Goal: Task Accomplishment & Management: Complete application form

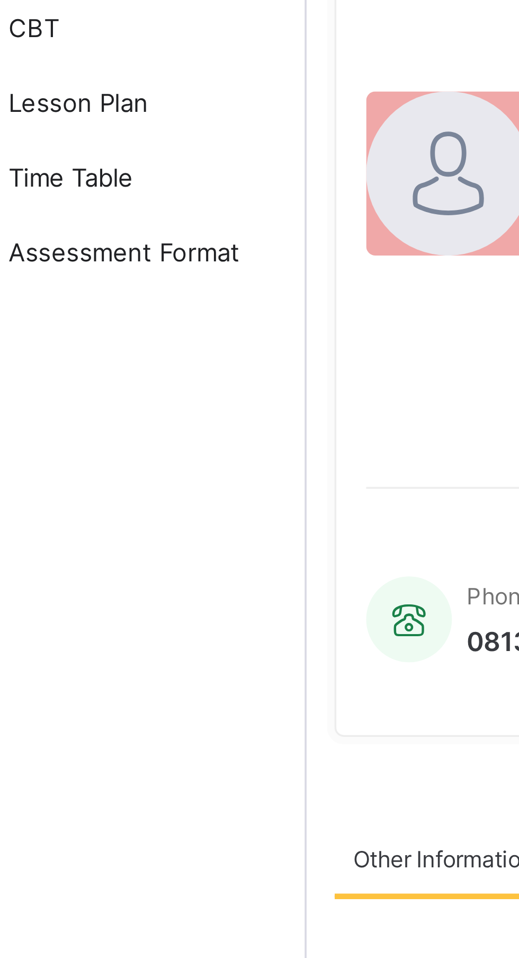
click at [85, 168] on span "Assessment Format" at bounding box center [84, 169] width 85 height 8
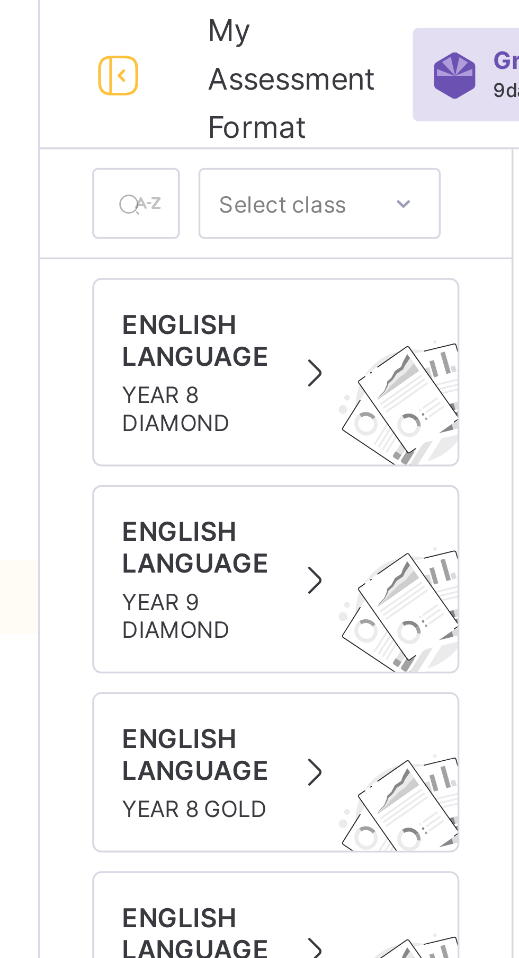
click at [174, 111] on span "YEAR 8 DIAMOND" at bounding box center [172, 116] width 42 height 16
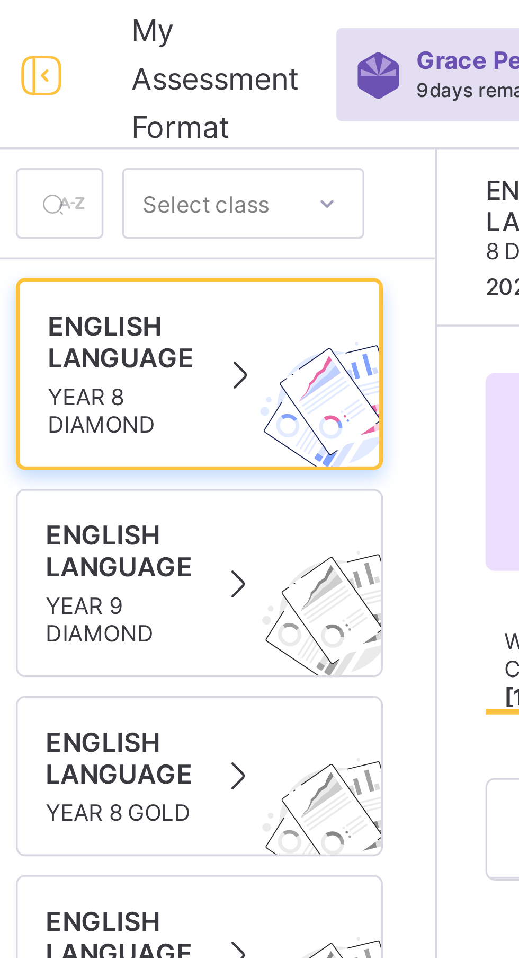
click at [183, 113] on span "YEAR 8 DIAMOND" at bounding box center [172, 117] width 42 height 16
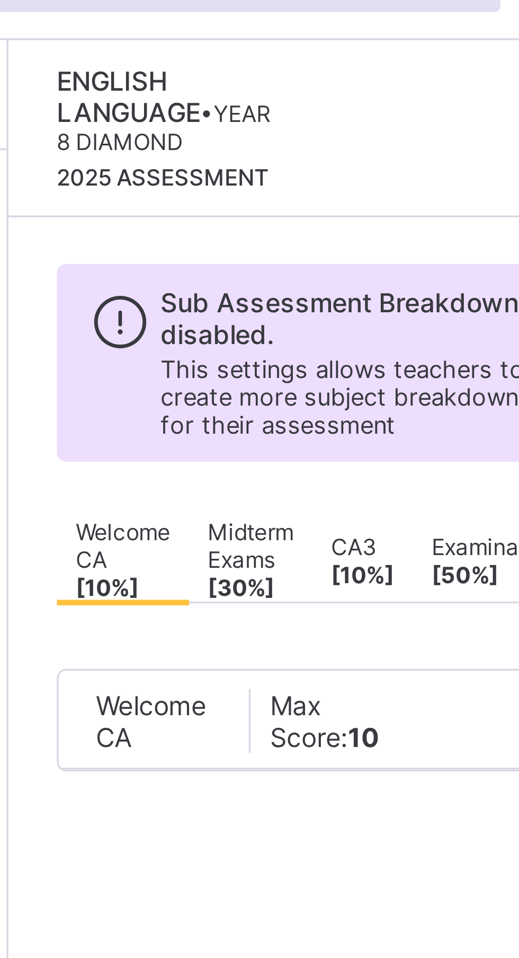
click at [305, 245] on span "Welcome CA" at bounding box center [302, 236] width 31 height 18
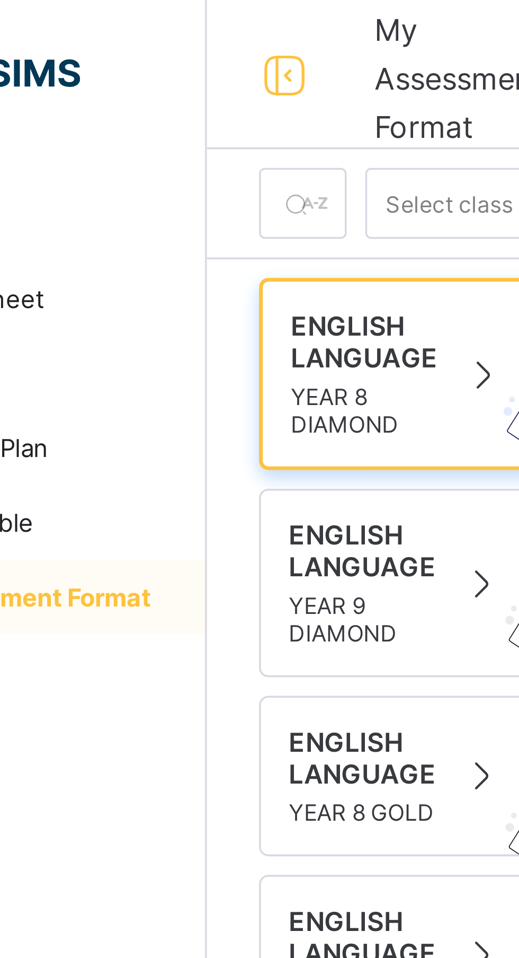
click at [180, 107] on span at bounding box center [172, 107] width 42 height 3
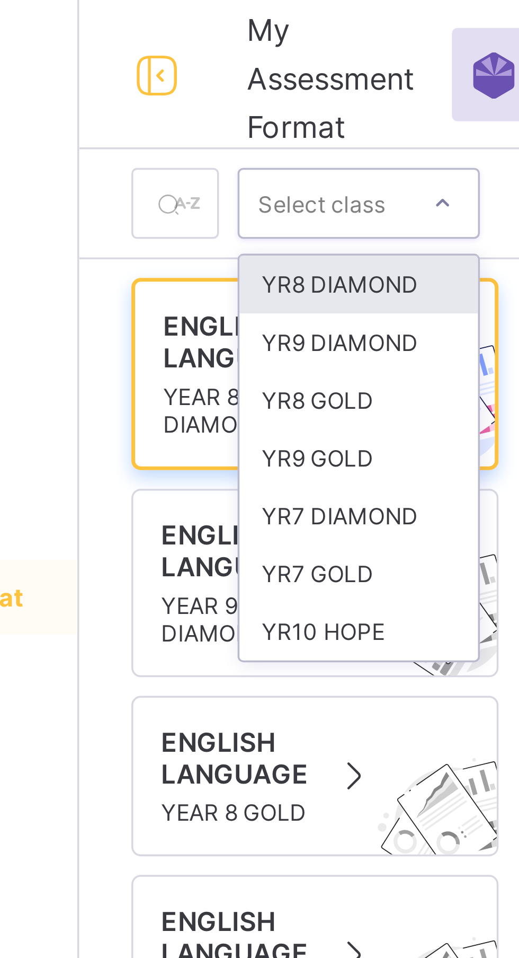
click at [224, 80] on div "YR8 DIAMOND" at bounding box center [207, 81] width 68 height 16
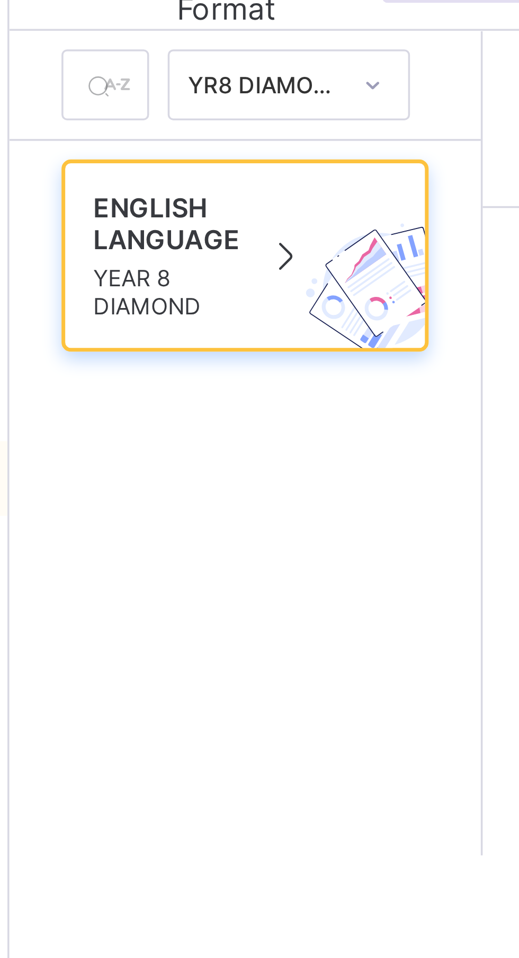
click at [174, 111] on span "YEAR 8 DIAMOND" at bounding box center [172, 117] width 42 height 16
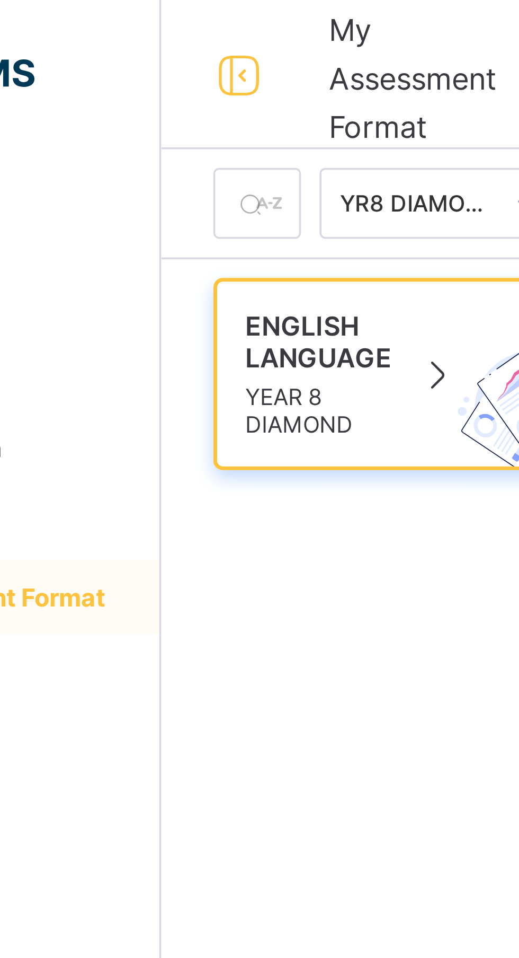
click at [194, 108] on div "ENGLISH LANGUAGE YEAR 8 DIAMOND" at bounding box center [194, 106] width 86 height 37
click at [178, 103] on span "ENGLISH LANGUAGE" at bounding box center [172, 97] width 42 height 18
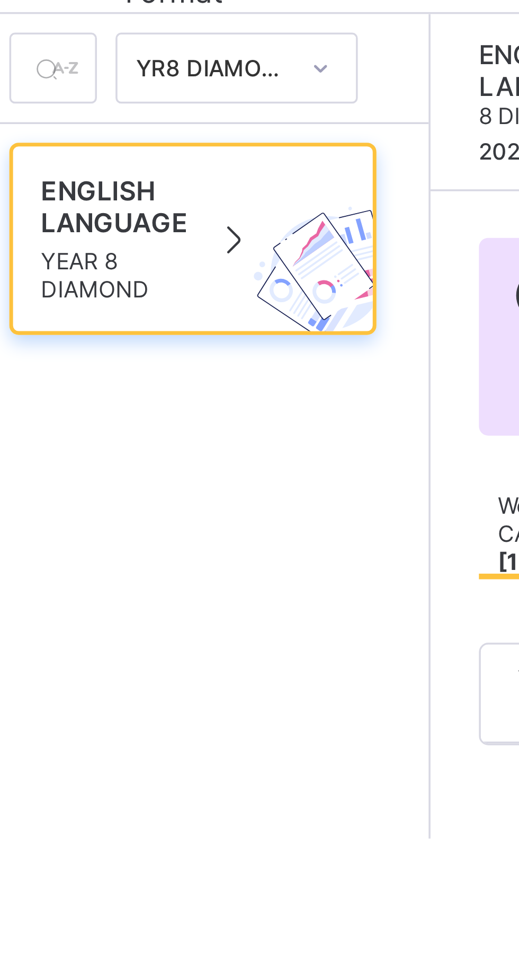
click at [227, 115] on img at bounding box center [234, 117] width 58 height 56
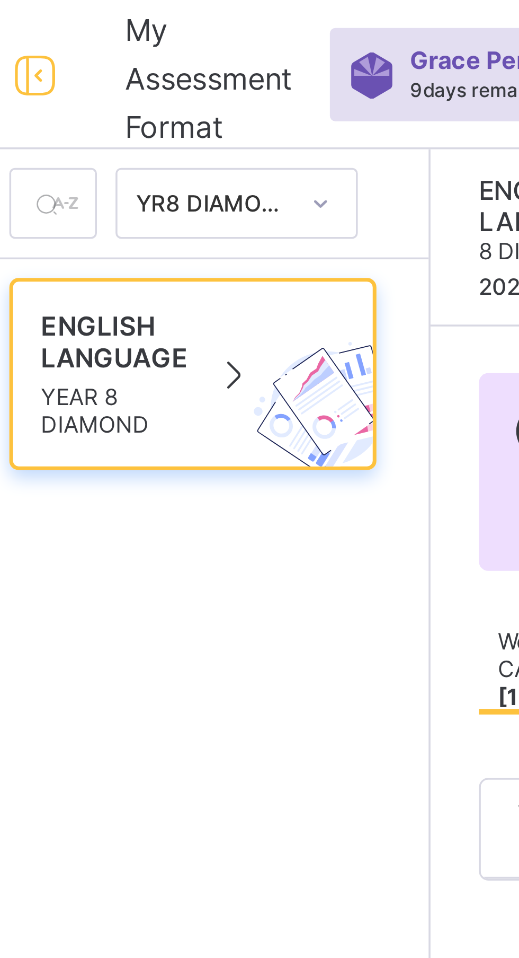
click at [188, 112] on span "YEAR 8 DIAMOND" at bounding box center [172, 117] width 42 height 16
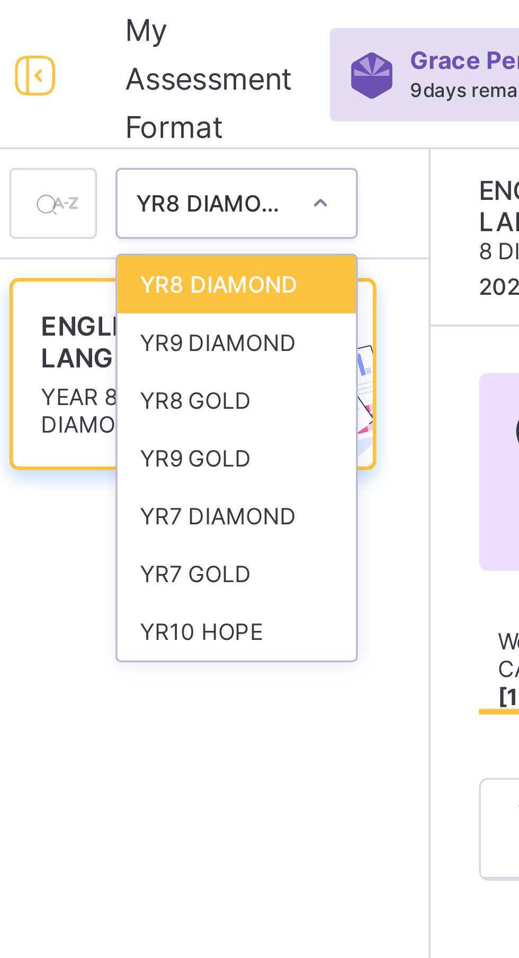
click at [227, 80] on div "YR8 DIAMOND" at bounding box center [207, 81] width 68 height 16
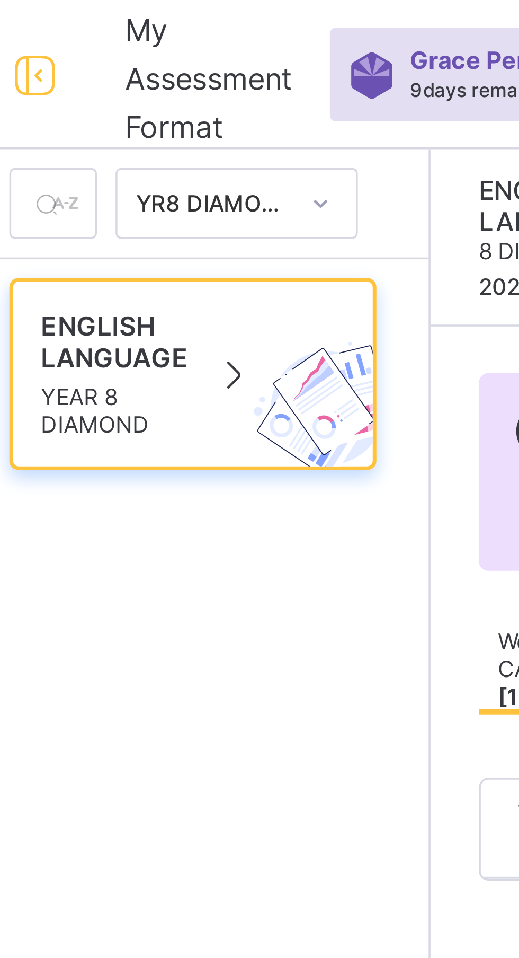
click at [172, 114] on span "YEAR 8 DIAMOND" at bounding box center [172, 117] width 42 height 16
click at [186, 111] on span "YEAR 8 DIAMOND" at bounding box center [172, 117] width 42 height 16
click at [179, 108] on span at bounding box center [172, 107] width 42 height 3
click at [178, 106] on span at bounding box center [172, 107] width 42 height 3
click at [158, 59] on div at bounding box center [154, 58] width 25 height 20
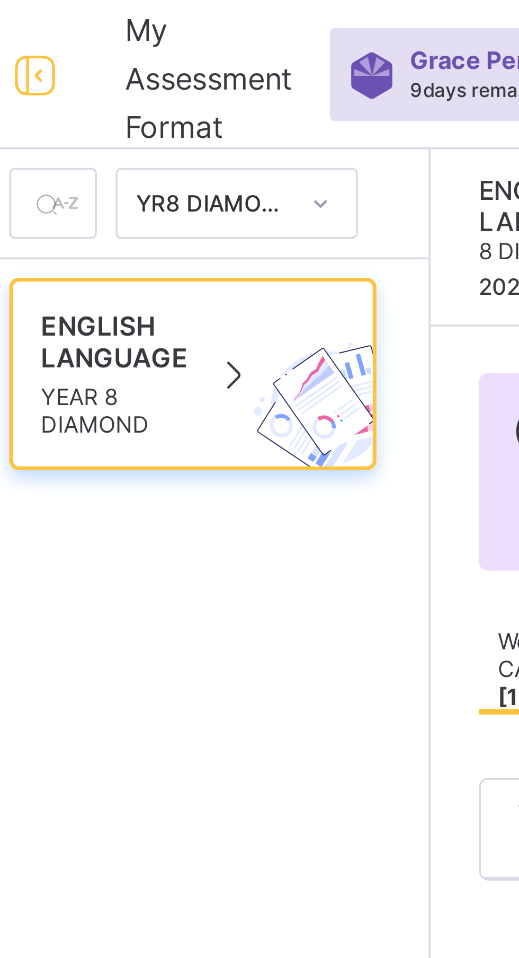
click at [208, 102] on span at bounding box center [205, 106] width 15 height 13
click at [202, 110] on span at bounding box center [205, 106] width 15 height 13
click at [204, 112] on span at bounding box center [205, 106] width 15 height 13
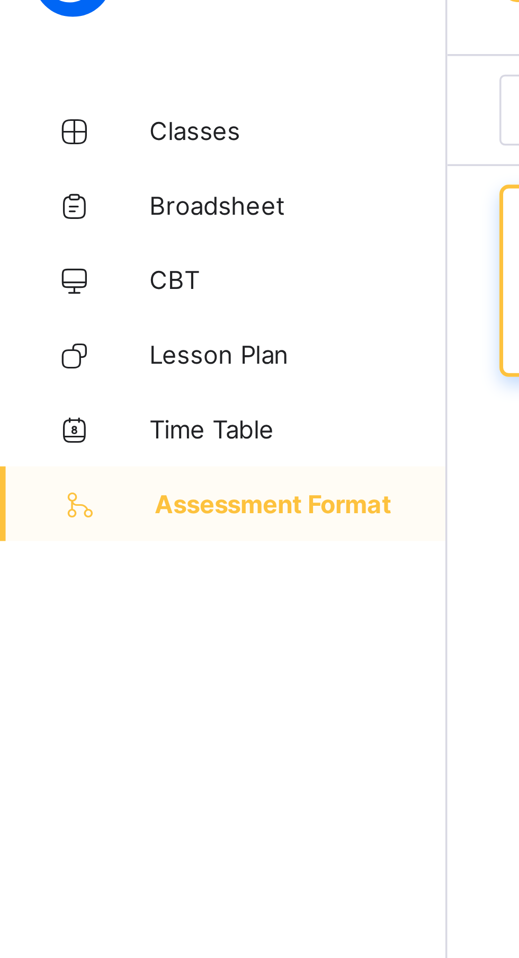
click at [86, 167] on span "Assessment Format" at bounding box center [85, 169] width 83 height 8
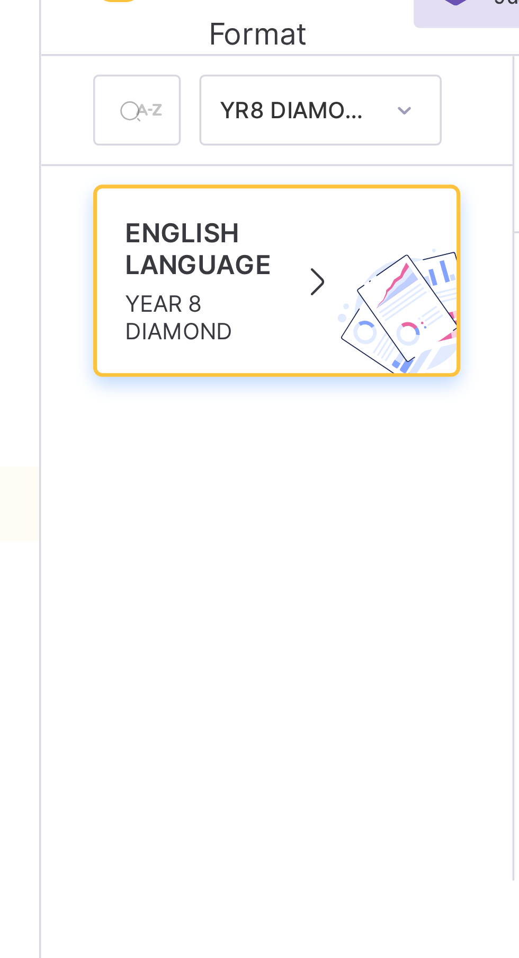
click at [214, 112] on img at bounding box center [234, 117] width 58 height 56
click at [181, 121] on span "YEAR 8 DIAMOND" at bounding box center [172, 117] width 42 height 16
click at [206, 112] on span at bounding box center [205, 106] width 15 height 13
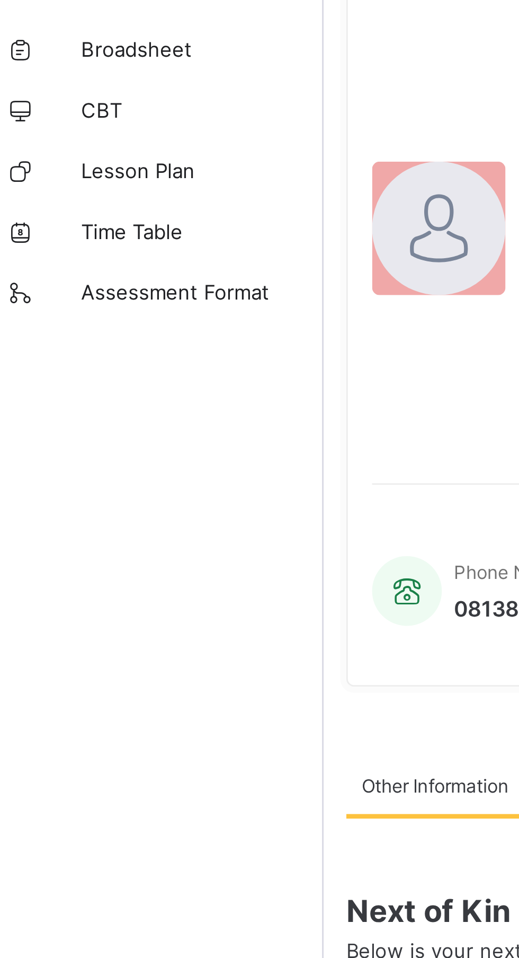
click at [87, 174] on link "Assessment Format" at bounding box center [63, 169] width 127 height 21
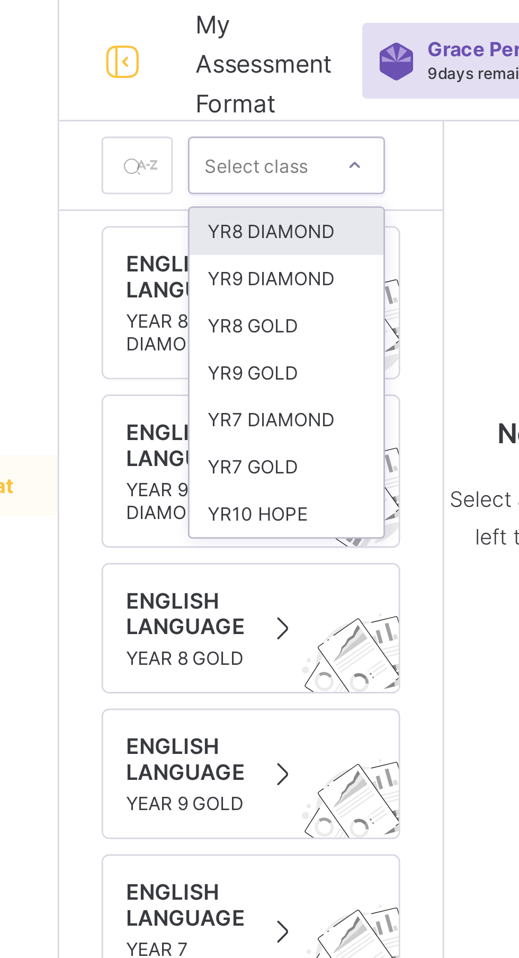
click at [231, 74] on div "YR8 DIAMOND" at bounding box center [207, 81] width 68 height 16
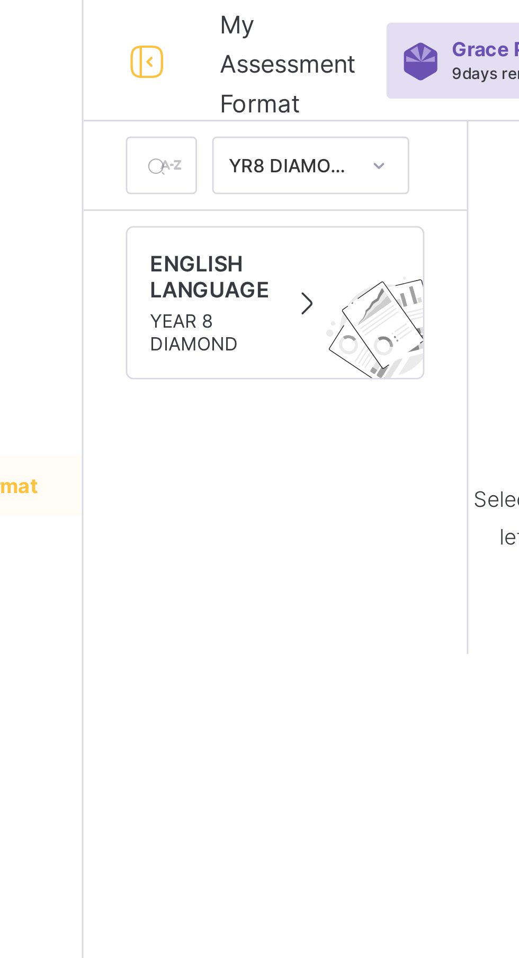
click at [177, 112] on span "YEAR 8 DIAMOND" at bounding box center [172, 116] width 42 height 16
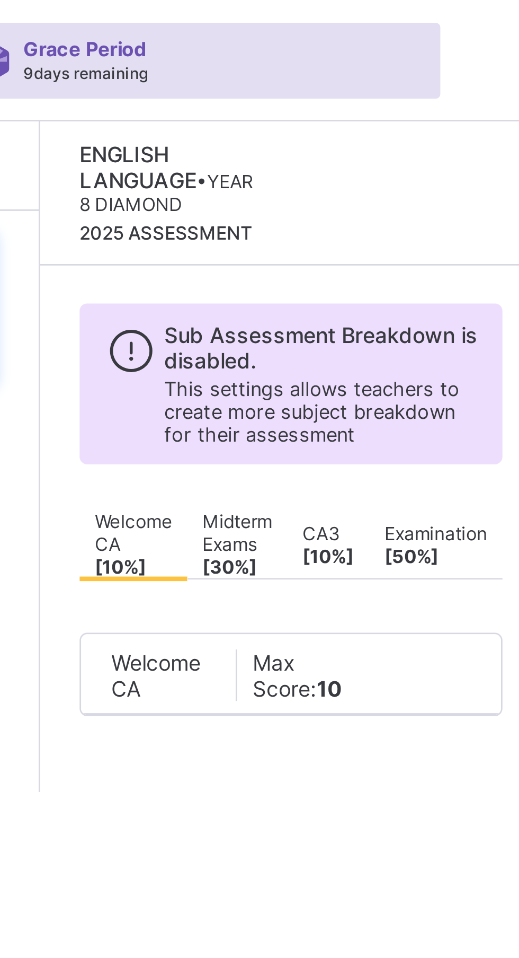
click at [291, 70] on span "YEAR 8 DIAMOND" at bounding box center [306, 67] width 61 height 16
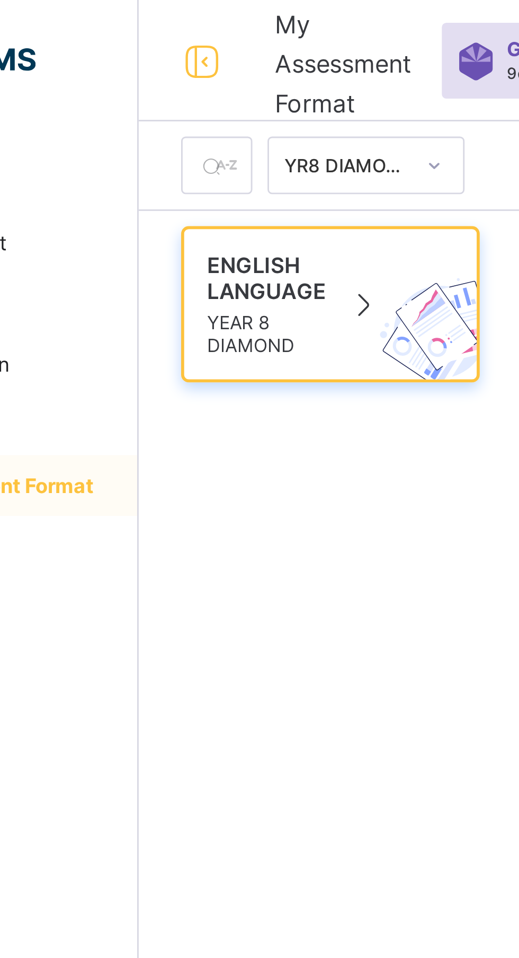
click at [197, 111] on div "ENGLISH LANGUAGE YEAR 8 DIAMOND" at bounding box center [194, 106] width 86 height 37
click at [189, 112] on span "YEAR 8 DIAMOND" at bounding box center [172, 117] width 42 height 16
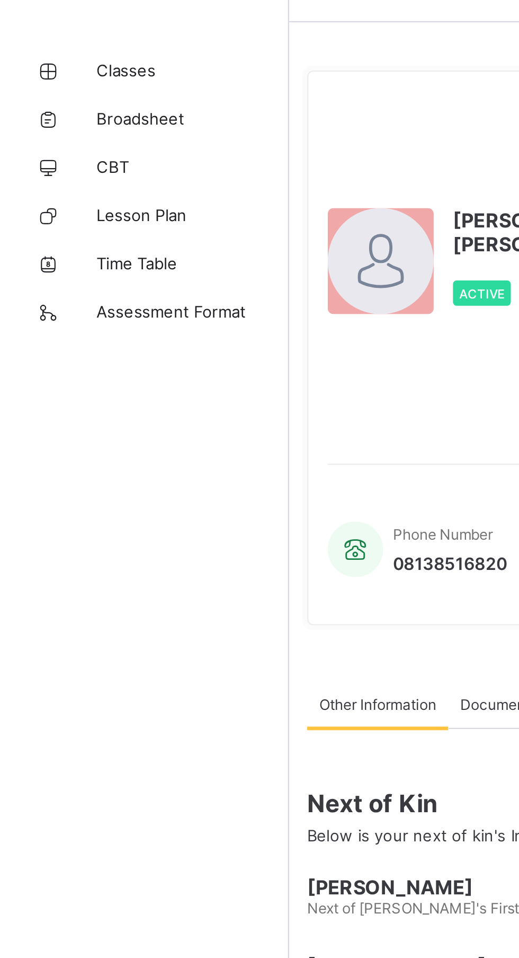
click at [82, 126] on span "Lesson Plan" at bounding box center [84, 127] width 85 height 8
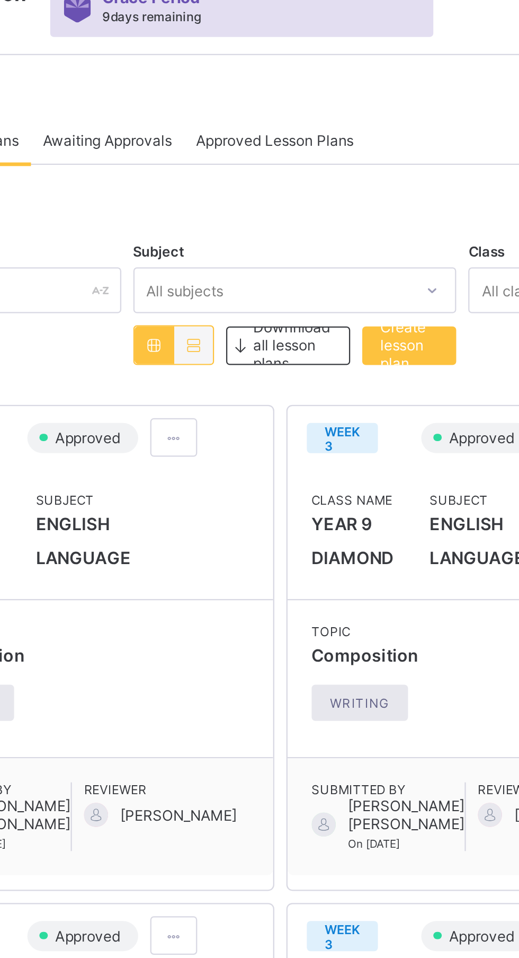
click at [380, 173] on span "Create lesson plan" at bounding box center [373, 170] width 25 height 24
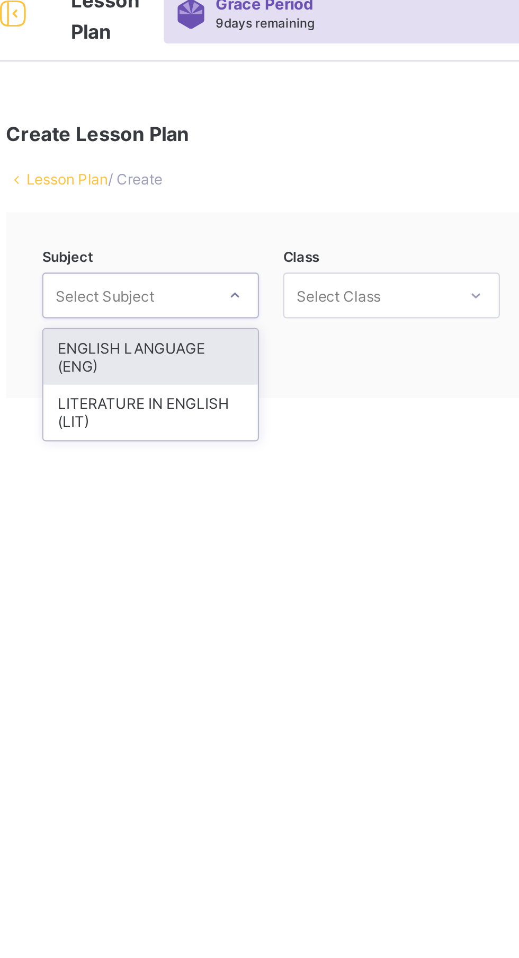
click at [239, 164] on div "ENGLISH LANGUAGE (ENG)" at bounding box center [210, 172] width 94 height 24
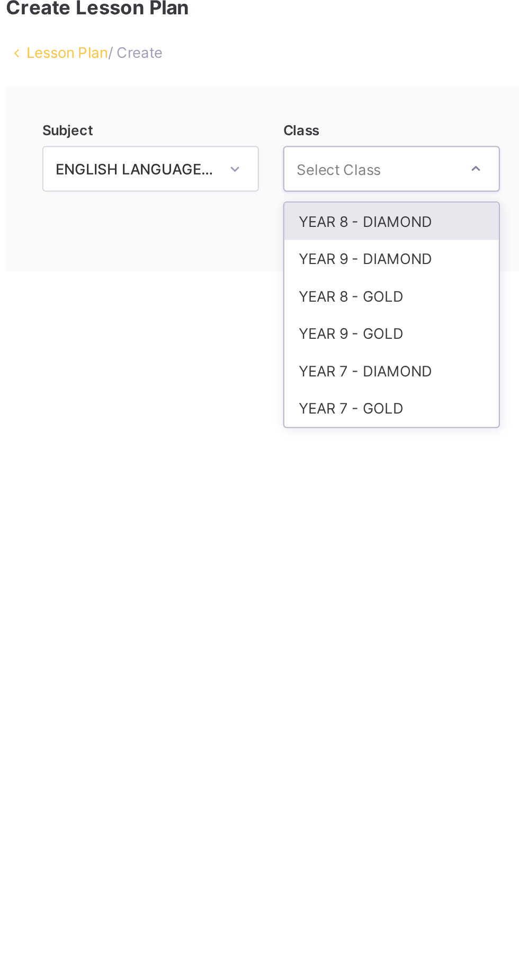
click at [333, 238] on div "YEAR 7 - DIAMOND" at bounding box center [316, 234] width 94 height 16
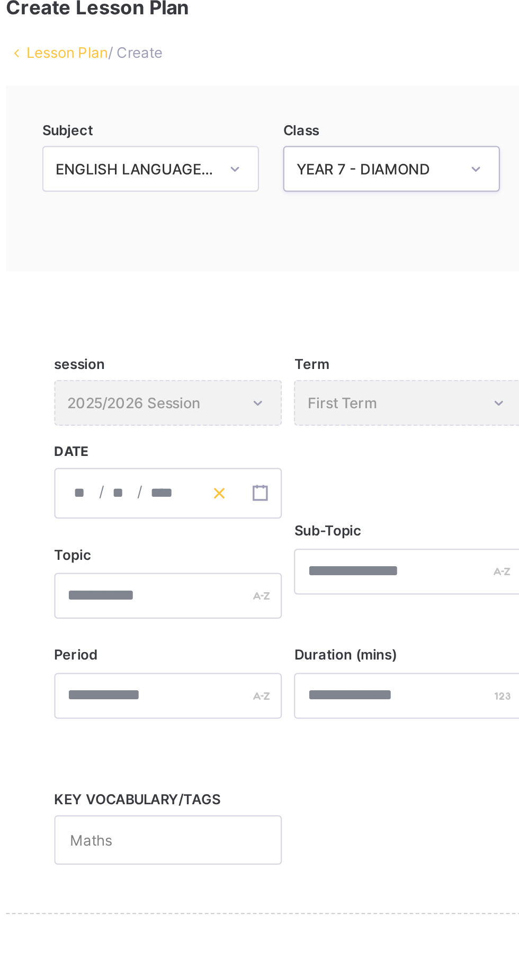
click at [241, 289] on icon "button" at bounding box center [239, 287] width 7 height 7
click at [195, 288] on div "/ /" at bounding box center [218, 288] width 100 height 22
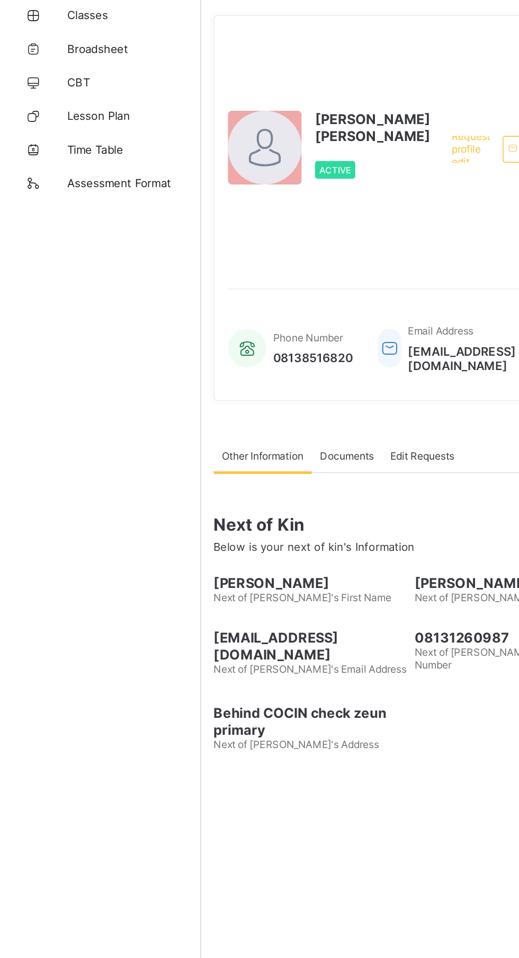
click at [81, 119] on link "Lesson Plan" at bounding box center [63, 127] width 127 height 21
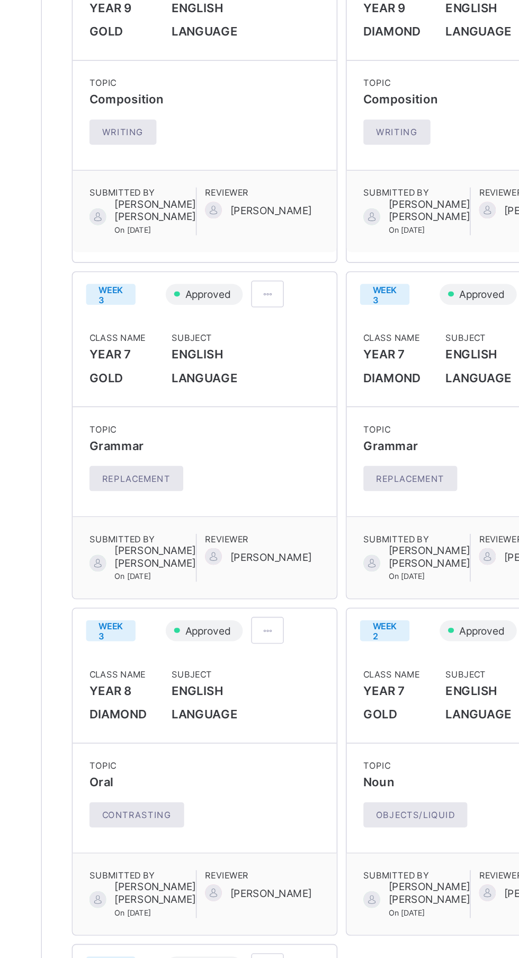
click at [277, 438] on div at bounding box center [270, 429] width 21 height 17
click at [275, 434] on span at bounding box center [270, 430] width 9 height 8
click at [278, 461] on ul "View lesson plan" at bounding box center [246, 451] width 68 height 17
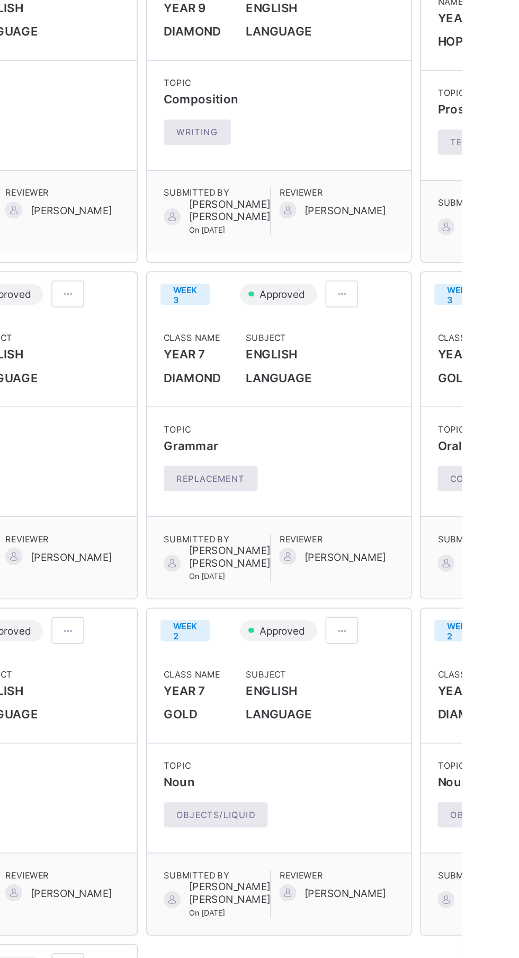
click at [439, 434] on span at bounding box center [443, 430] width 9 height 8
click at [422, 456] on span "View lesson plan" at bounding box center [419, 452] width 59 height 8
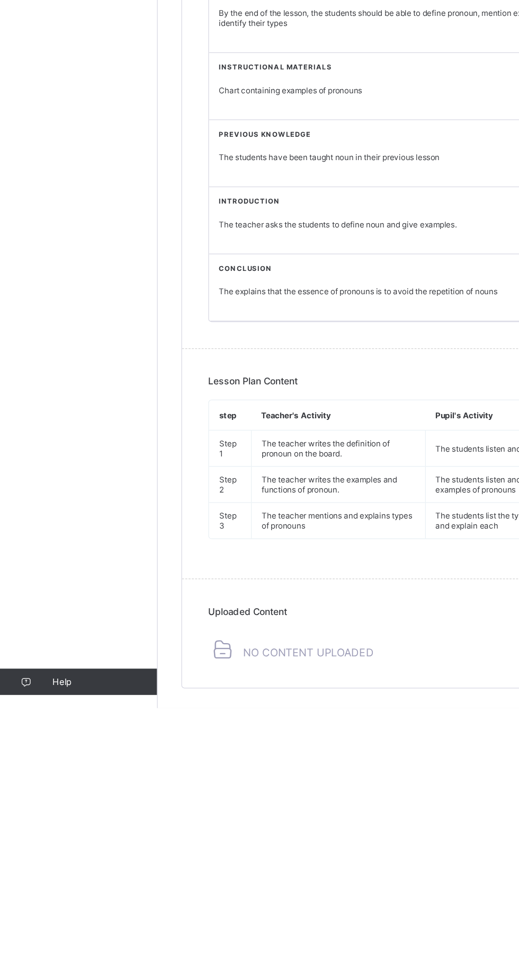
scroll to position [82, 0]
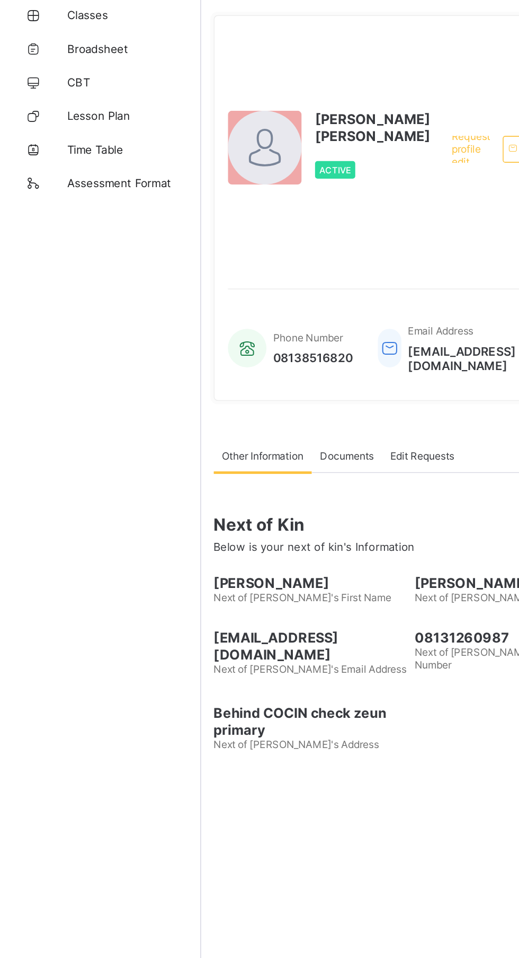
click at [82, 123] on span "Lesson Plan" at bounding box center [84, 127] width 85 height 8
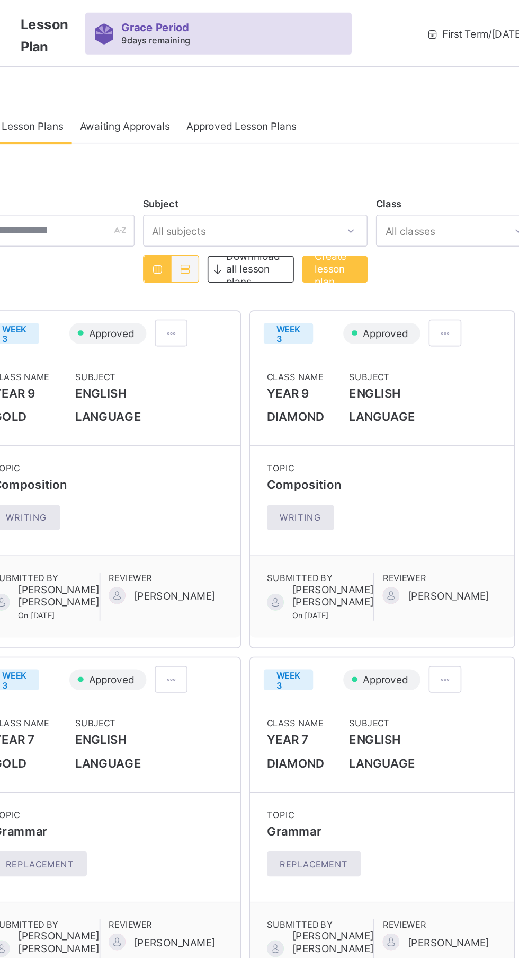
click at [376, 168] on span "Create lesson plan" at bounding box center [373, 170] width 25 height 24
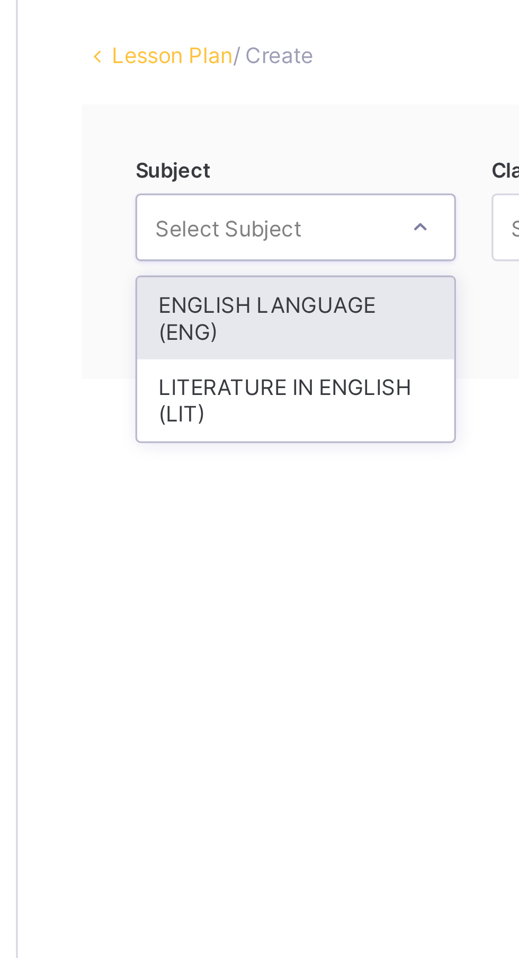
click at [231, 163] on div "ENGLISH LANGUAGE (ENG)" at bounding box center [210, 172] width 94 height 24
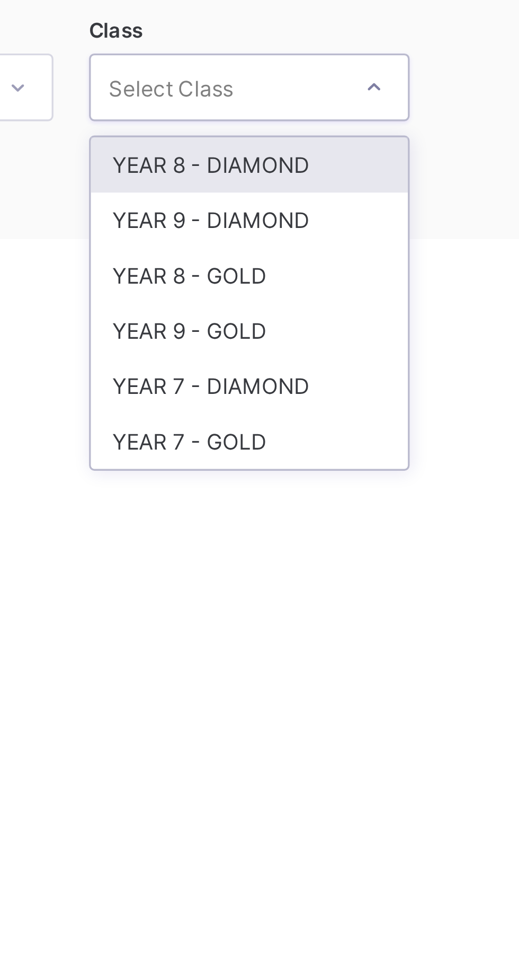
click at [332, 231] on div "YEAR 7 - DIAMOND" at bounding box center [316, 234] width 94 height 16
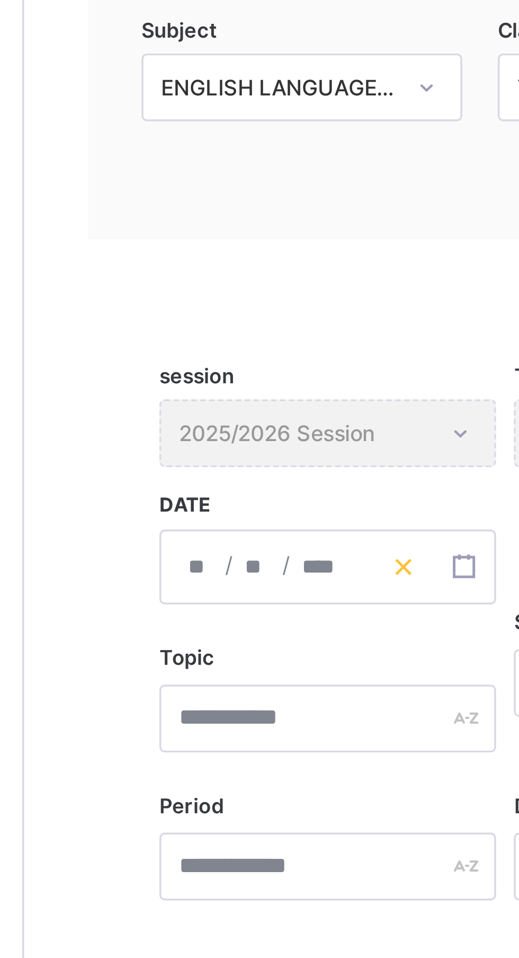
click at [241, 286] on icon "button" at bounding box center [239, 287] width 7 height 7
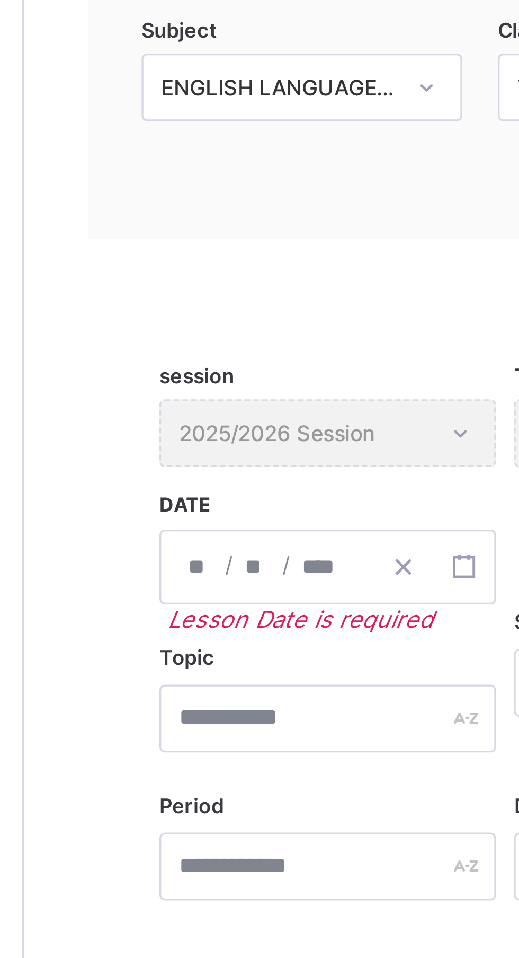
click at [181, 288] on div "/ /" at bounding box center [218, 288] width 100 height 22
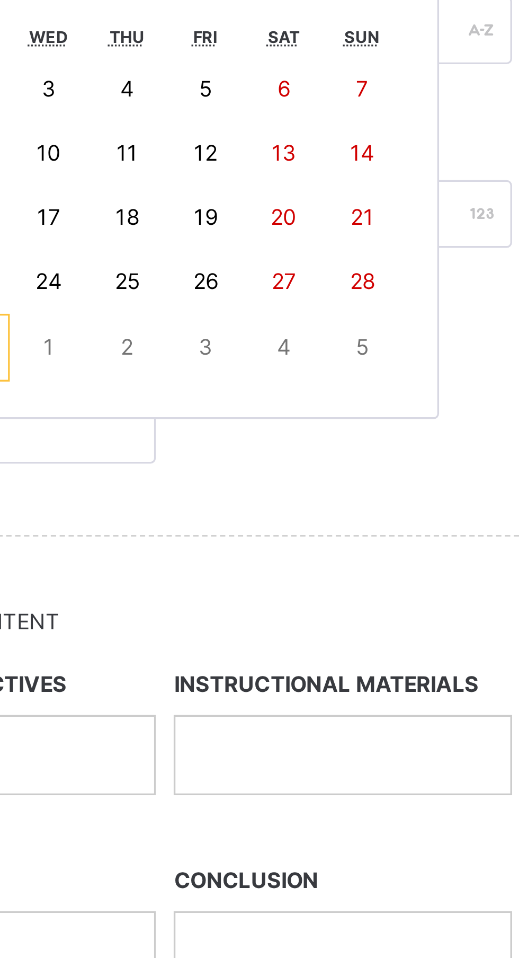
click at [328, 419] on abbr "5" at bounding box center [329, 416] width 4 height 8
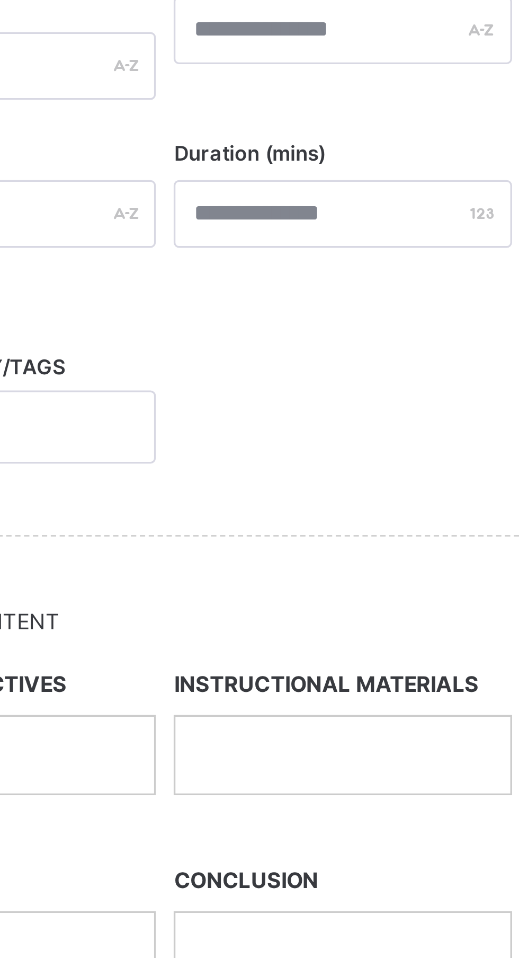
type input "**********"
type input "**"
type input "*"
type input "****"
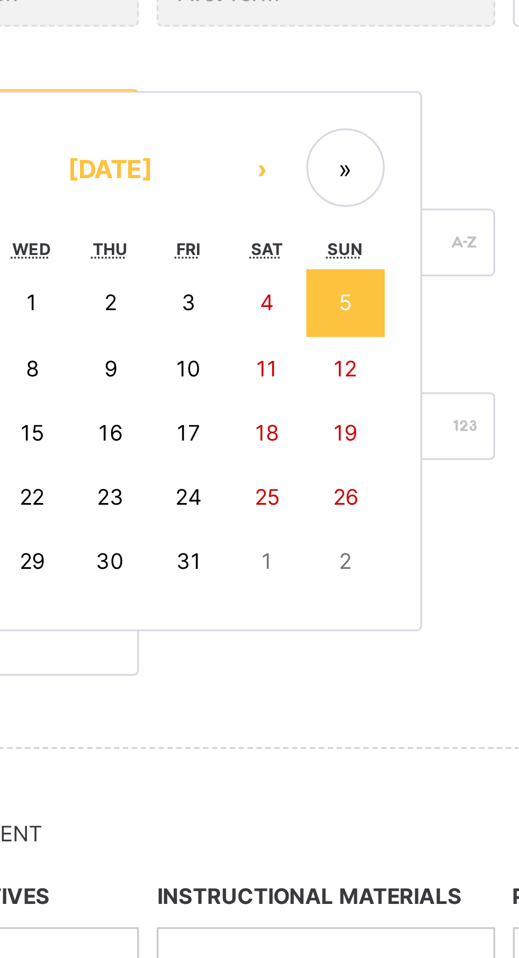
click at [333, 338] on button "5" at bounding box center [329, 340] width 23 height 20
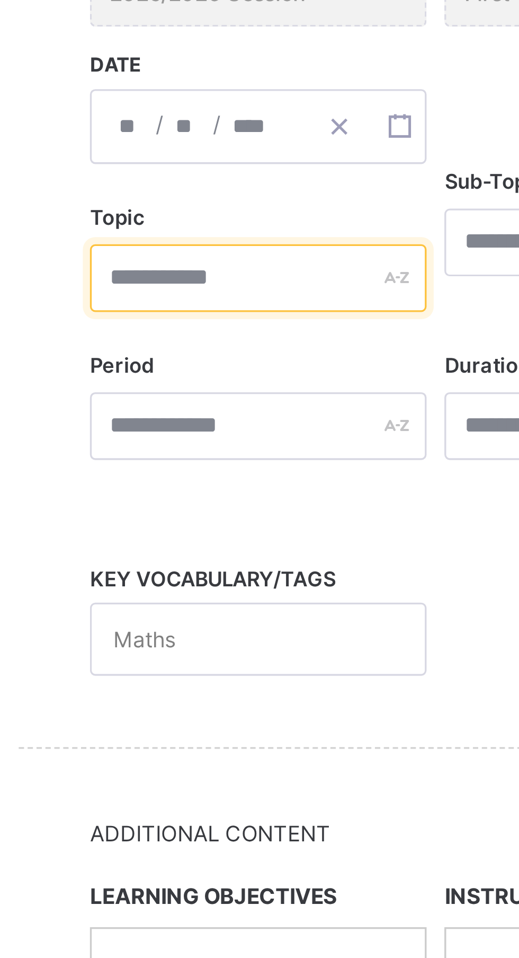
click at [186, 334] on input "text" at bounding box center [218, 333] width 100 height 20
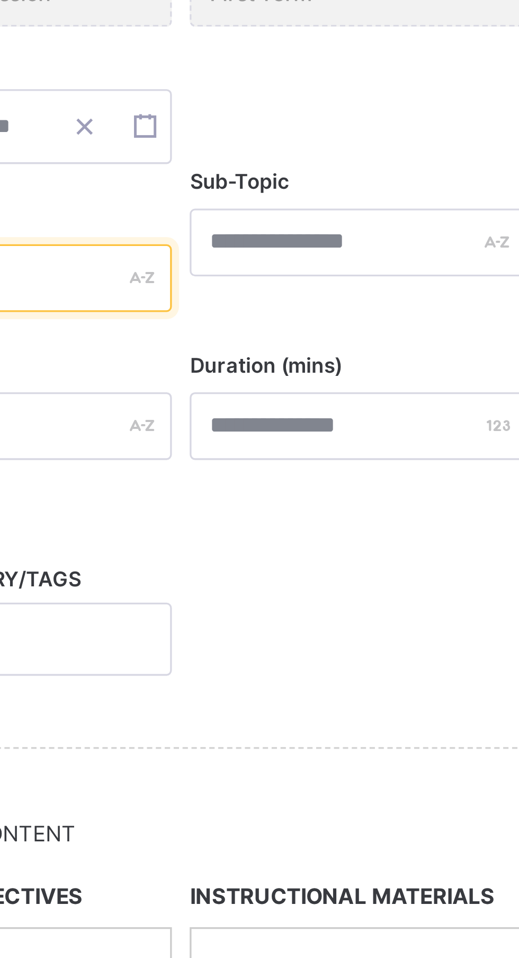
type input "*******"
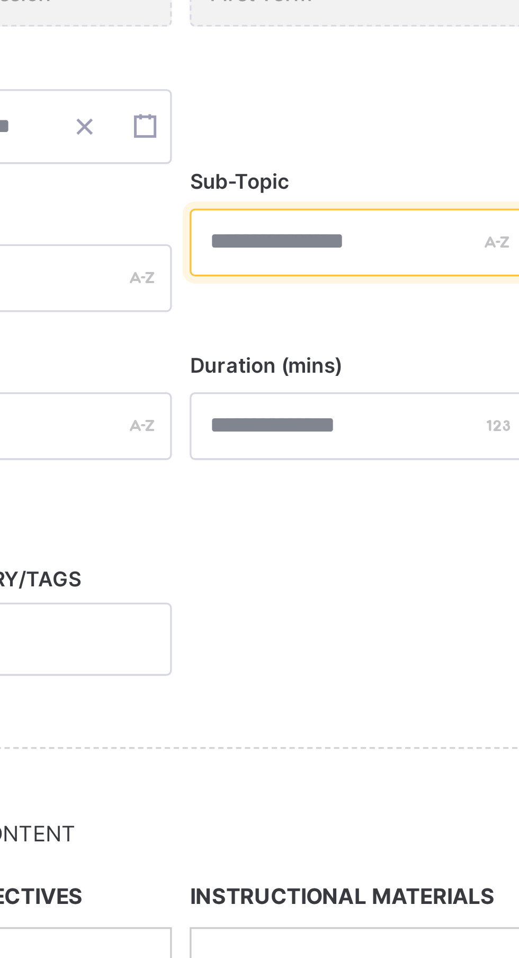
click at [293, 324] on input "text" at bounding box center [323, 322] width 100 height 20
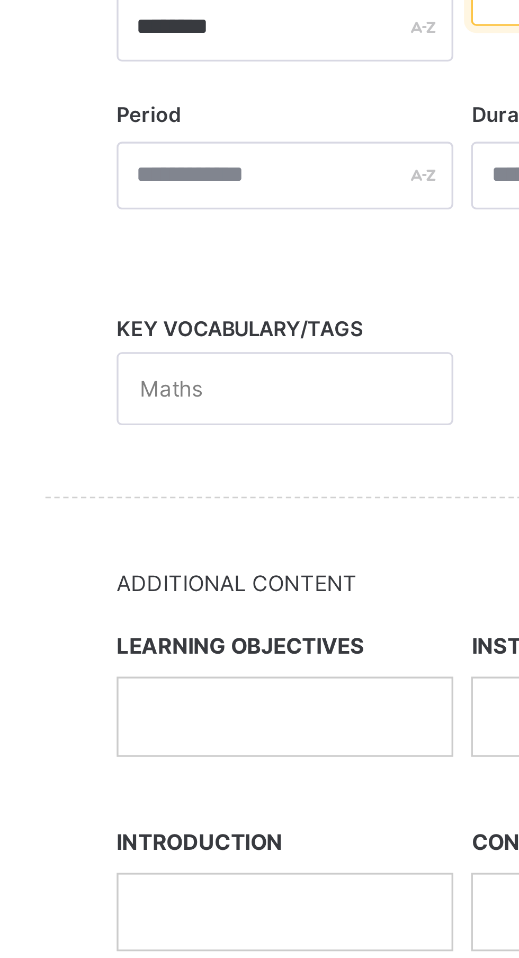
type input "**********"
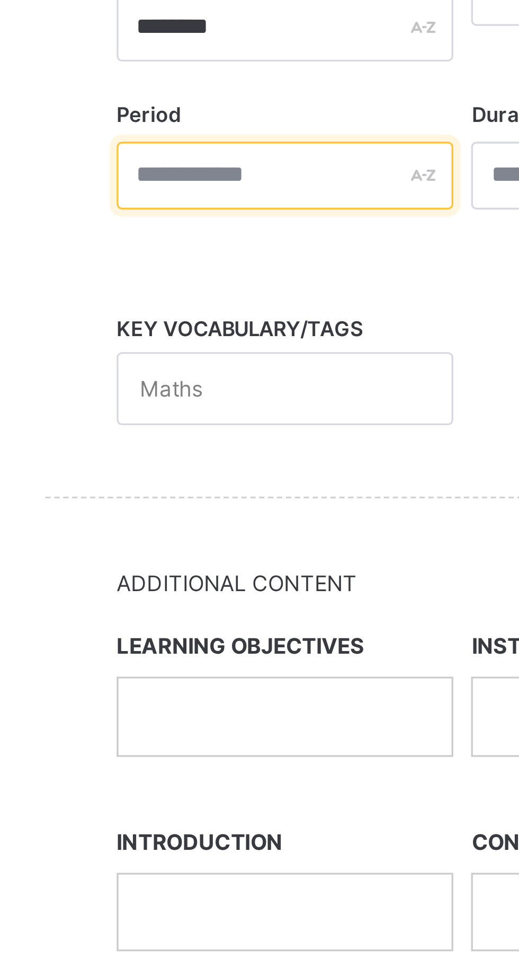
click at [260, 379] on div at bounding box center [218, 377] width 100 height 20
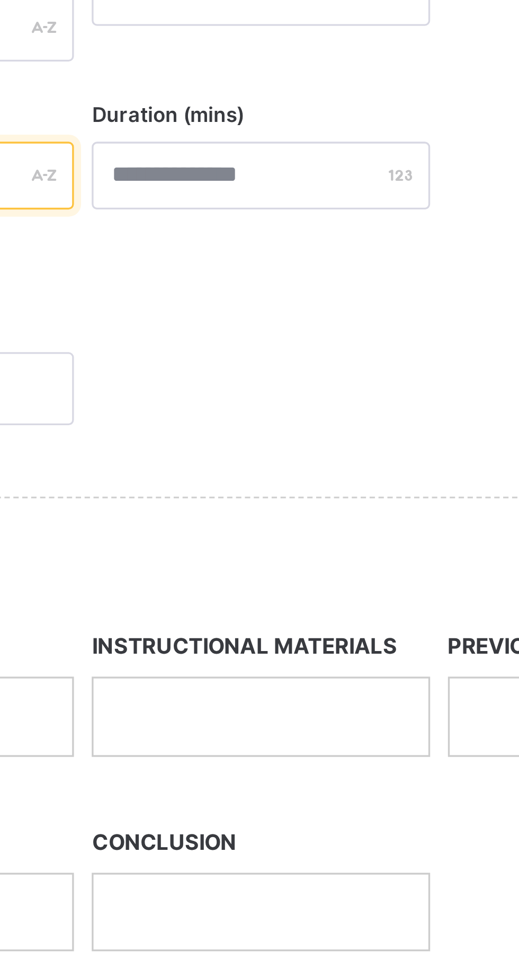
type input "*"
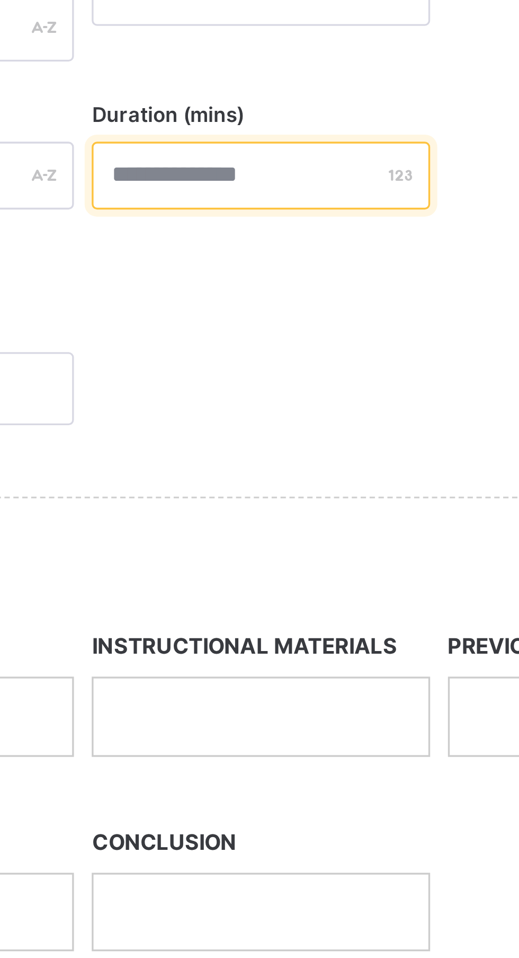
click at [298, 379] on input "number" at bounding box center [323, 377] width 100 height 20
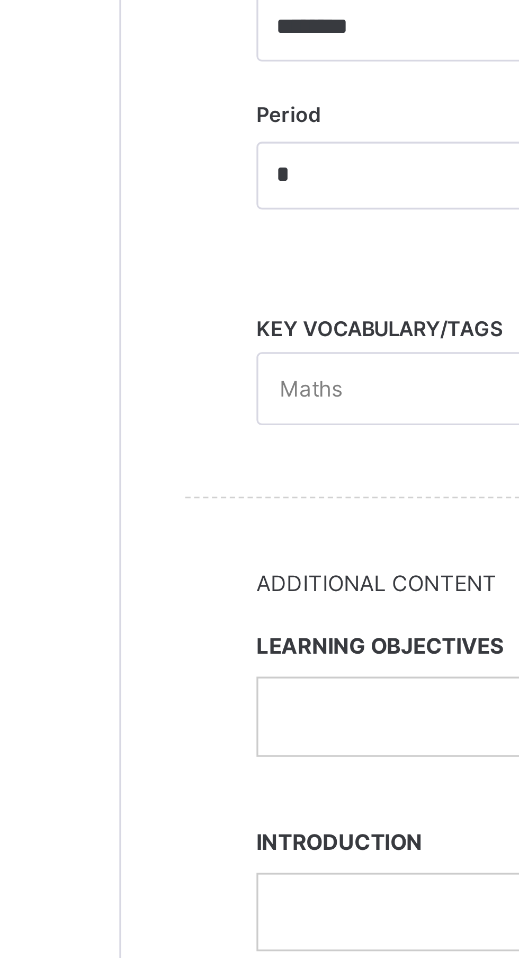
type input "**"
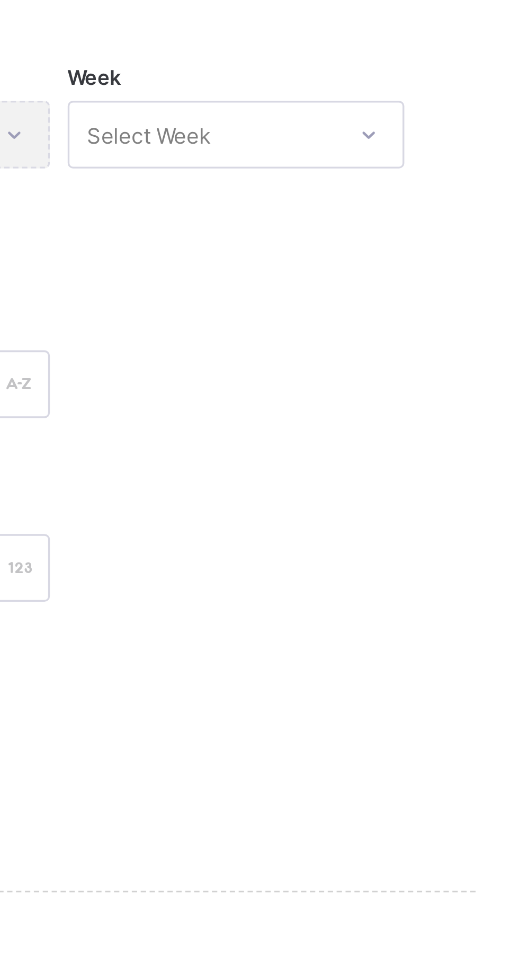
type input "**********"
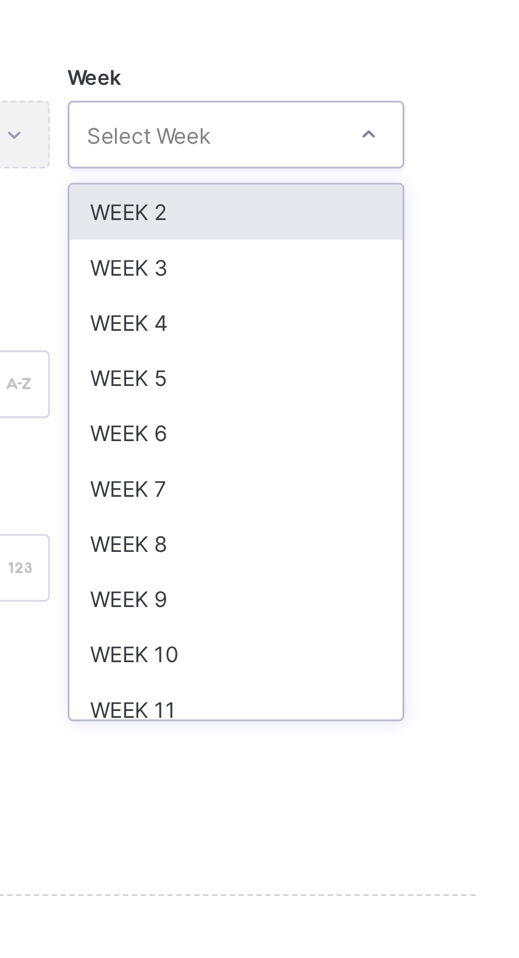
click at [410, 304] on div "WEEK 4" at bounding box center [429, 304] width 99 height 16
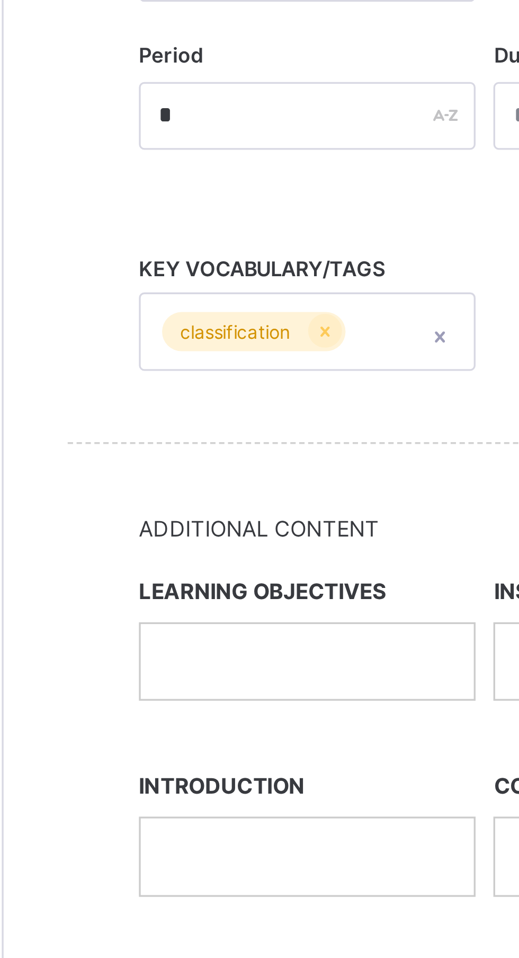
click at [182, 545] on div at bounding box center [217, 539] width 99 height 22
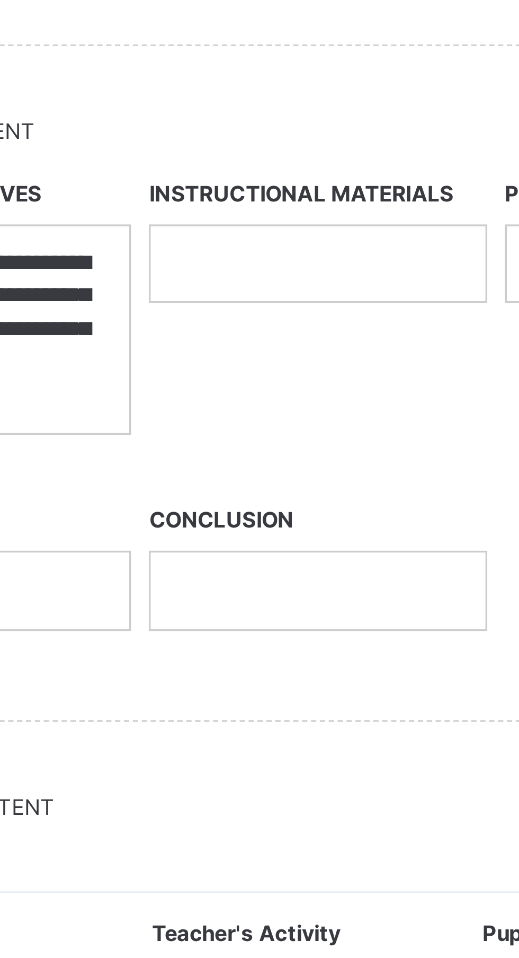
click at [285, 540] on p at bounding box center [322, 539] width 83 height 10
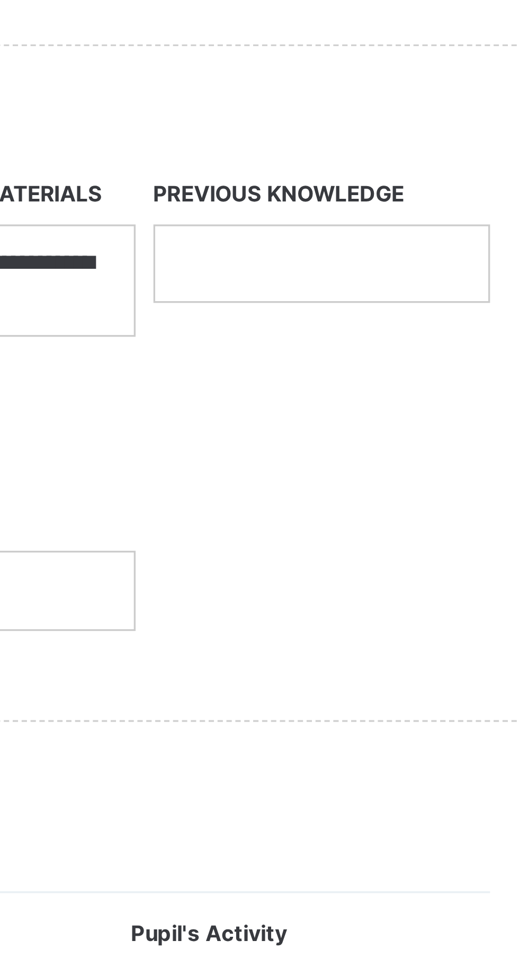
click at [389, 544] on div at bounding box center [429, 539] width 99 height 22
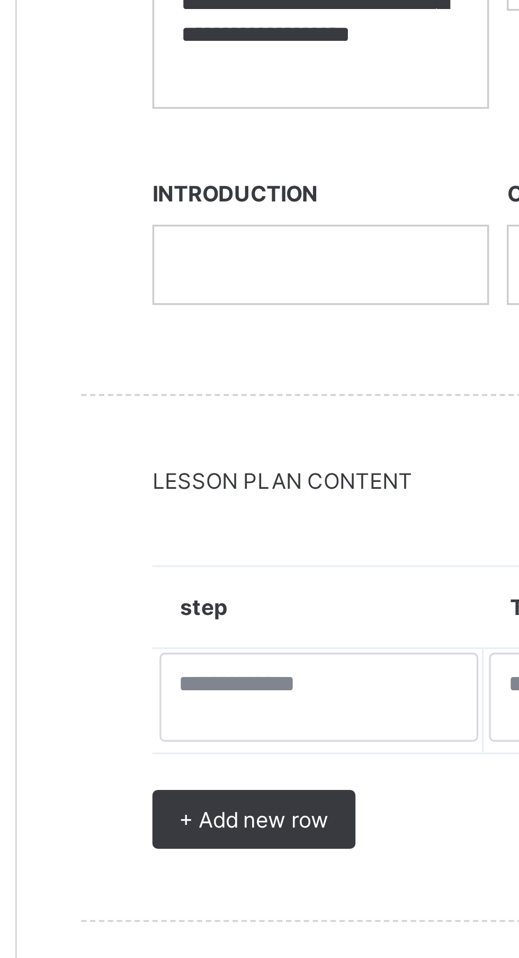
click at [183, 638] on p at bounding box center [217, 636] width 83 height 10
